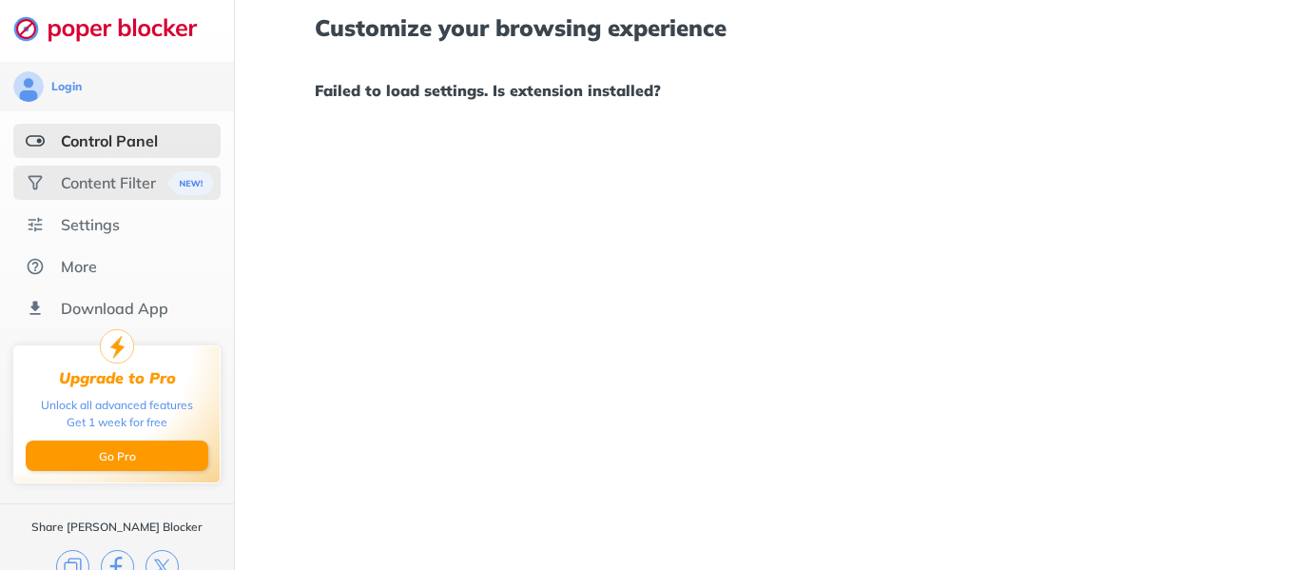
click at [130, 185] on div "Content Filter" at bounding box center [108, 182] width 95 height 19
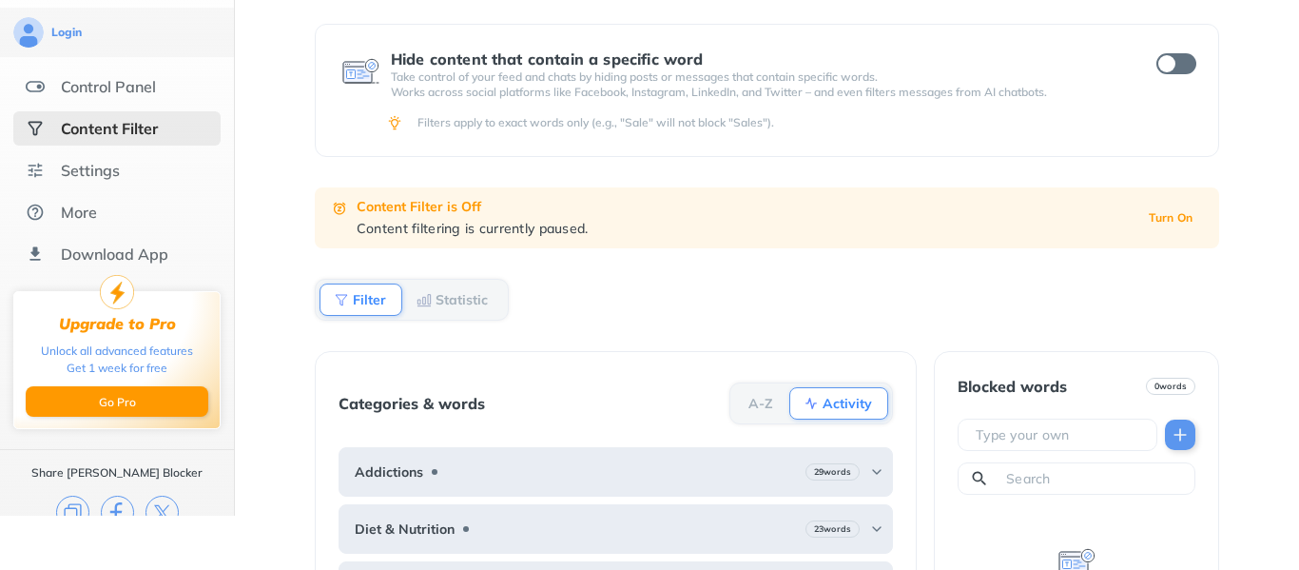
scroll to position [53, 0]
click at [150, 105] on ul "Control Panel Content Filter Settings More Download App" at bounding box center [117, 171] width 234 height 202
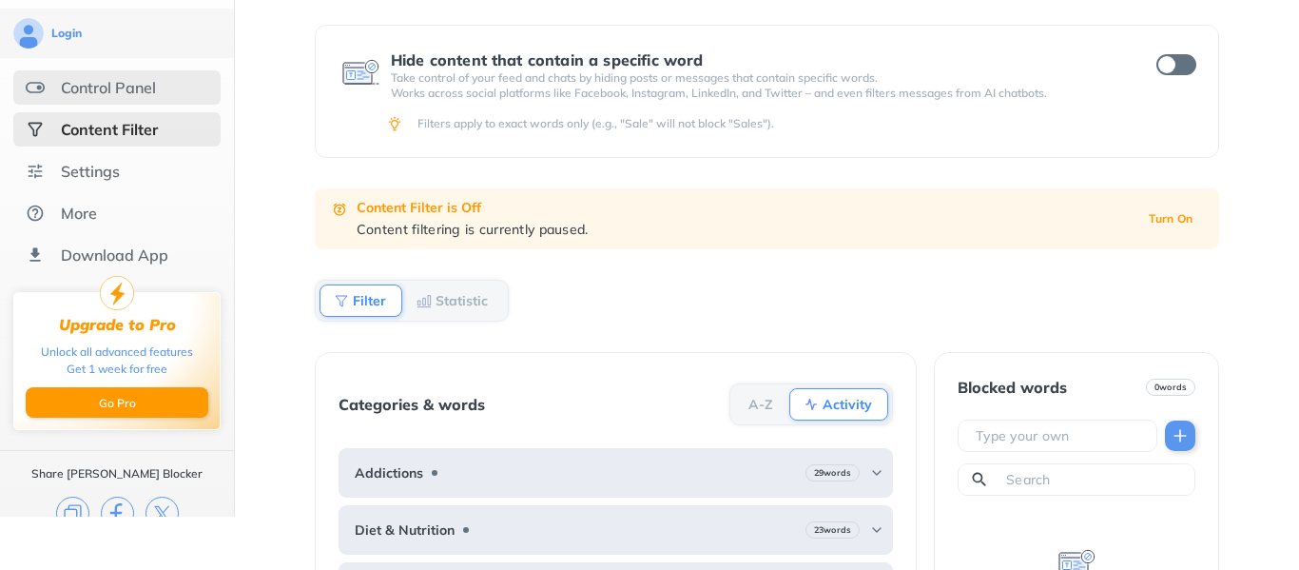
click at [150, 100] on div "Control Panel" at bounding box center [116, 87] width 207 height 34
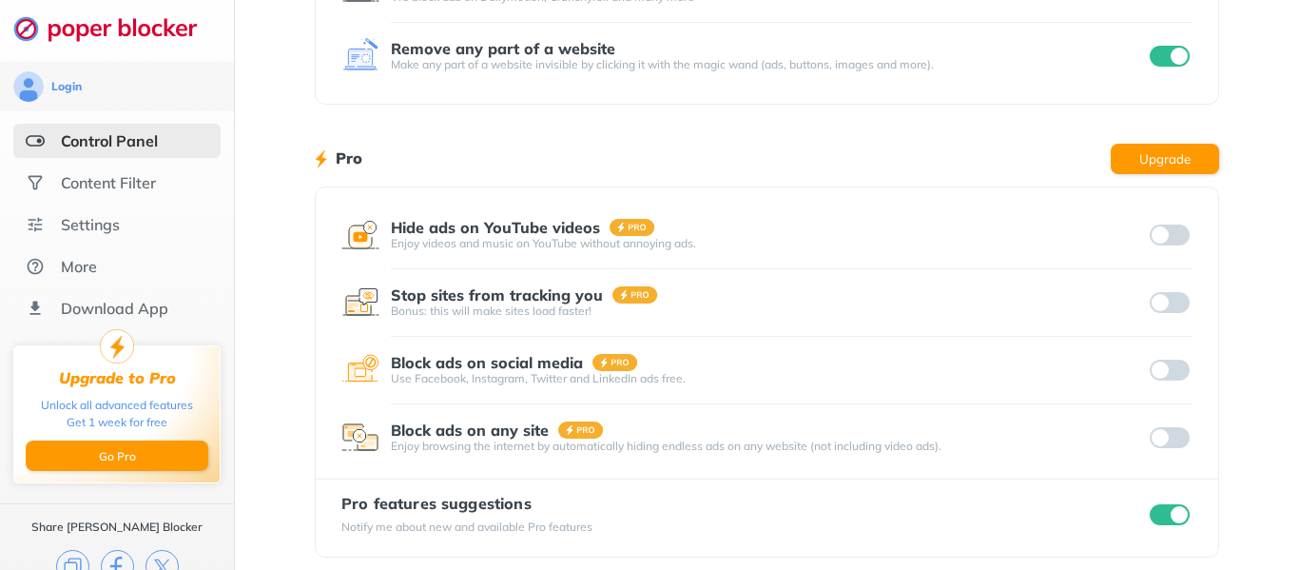
scroll to position [414, 0]
